Goal: Navigation & Orientation: Find specific page/section

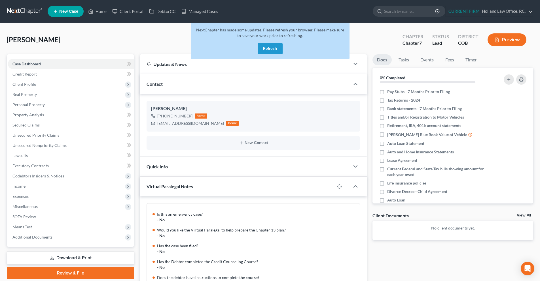
drag, startPoint x: 0, startPoint y: 0, endPoint x: 17, endPoint y: 11, distance: 20.4
click at [17, 11] on link at bounding box center [25, 11] width 36 height 10
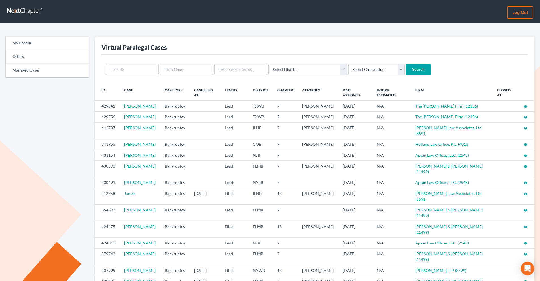
click at [17, 11] on link at bounding box center [25, 11] width 36 height 10
click at [24, 68] on link "Managed Cases" at bounding box center [47, 71] width 83 height 14
click at [24, 59] on link "Offers" at bounding box center [47, 57] width 83 height 14
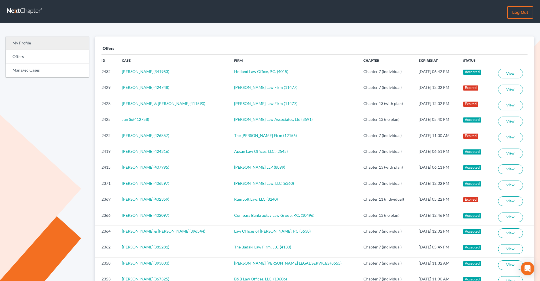
click at [59, 45] on link "My Profile" at bounding box center [47, 44] width 83 height 14
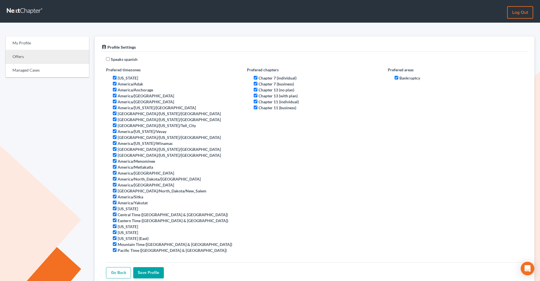
click at [27, 60] on link "Offers" at bounding box center [47, 57] width 83 height 14
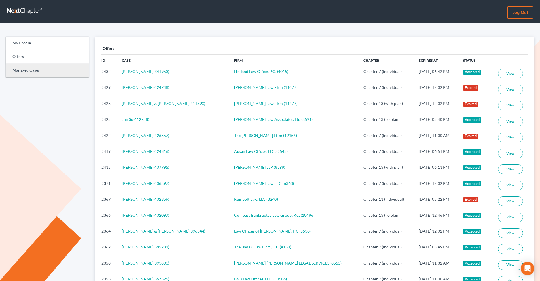
click at [25, 72] on link "Managed Cases" at bounding box center [47, 71] width 83 height 14
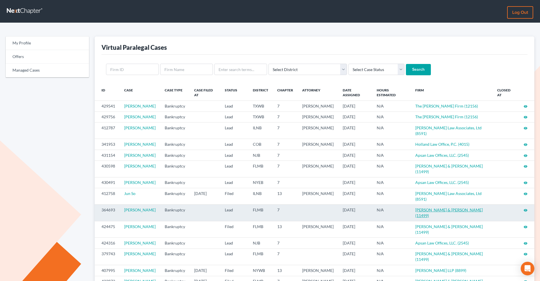
click at [430, 211] on link "[PERSON_NAME] & [PERSON_NAME] (11499)" at bounding box center [448, 213] width 67 height 10
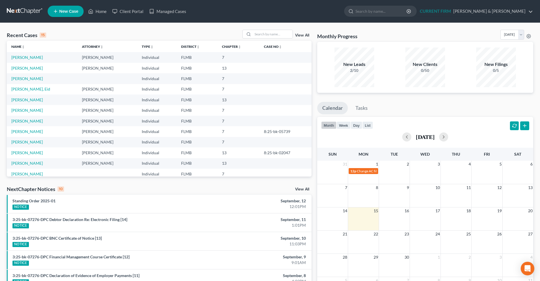
click at [21, 8] on link at bounding box center [25, 11] width 36 height 10
